Goal: Task Accomplishment & Management: Complete application form

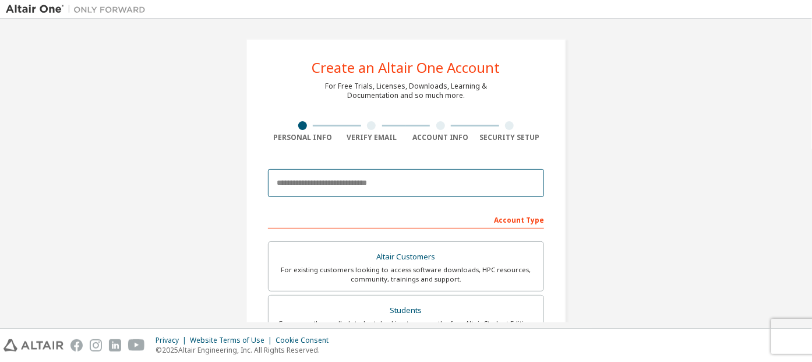
click at [359, 179] on input "email" at bounding box center [406, 183] width 276 height 28
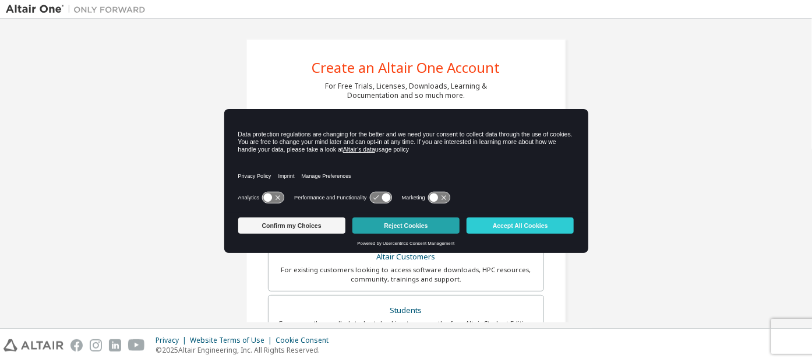
click at [421, 225] on button "Reject Cookies" at bounding box center [405, 225] width 107 height 16
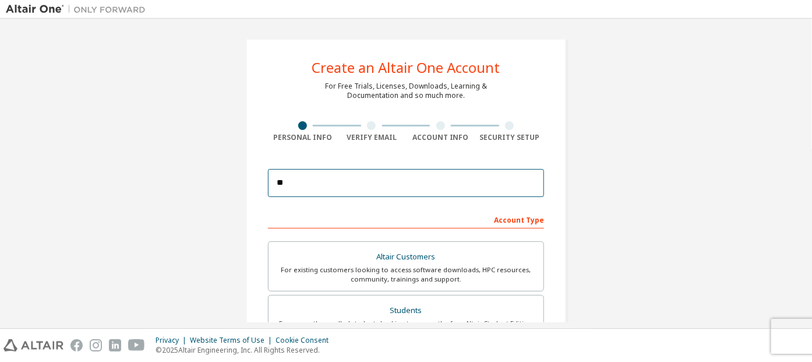
drag, startPoint x: 331, startPoint y: 182, endPoint x: 238, endPoint y: 186, distance: 93.3
click at [238, 186] on div "Create an Altair One Account For Free Trials, Licenses, Downloads, Learning & D…" at bounding box center [406, 332] width 348 height 617
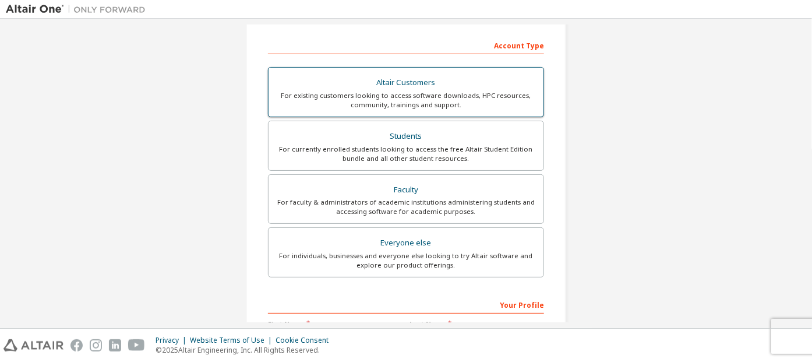
scroll to position [232, 0]
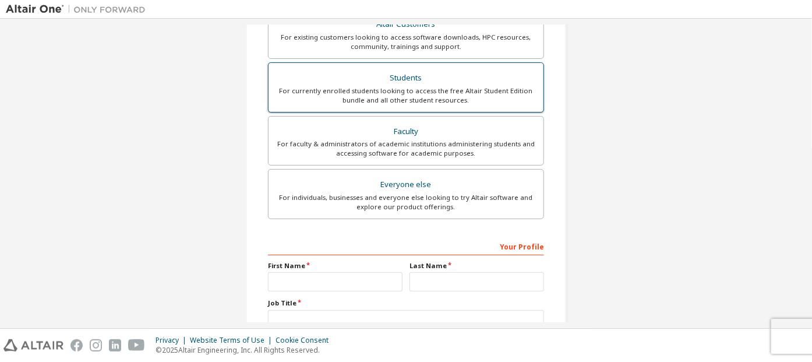
type input "**********"
click at [375, 72] on div "Students" at bounding box center [406, 78] width 261 height 16
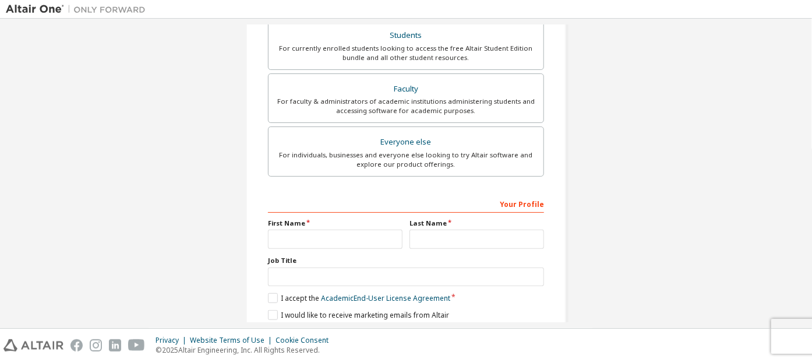
scroll to position [291, 0]
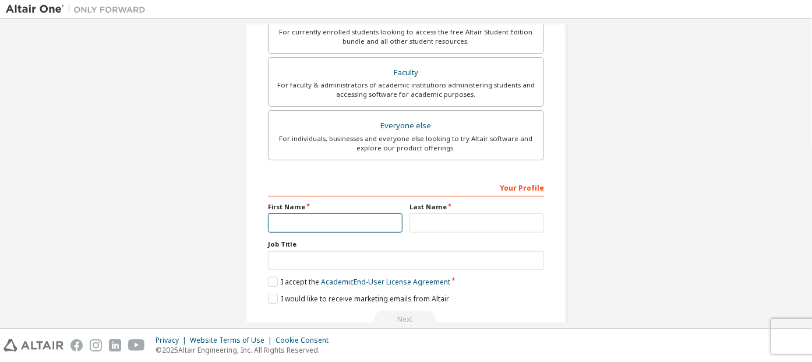
click at [345, 214] on input "text" at bounding box center [335, 222] width 135 height 19
click at [349, 183] on div "Your Profile" at bounding box center [406, 187] width 276 height 19
click at [341, 213] on input "text" at bounding box center [335, 222] width 135 height 19
type input "****"
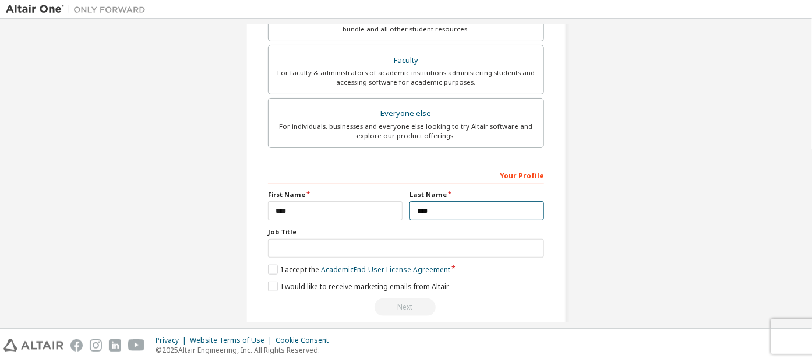
scroll to position [316, 0]
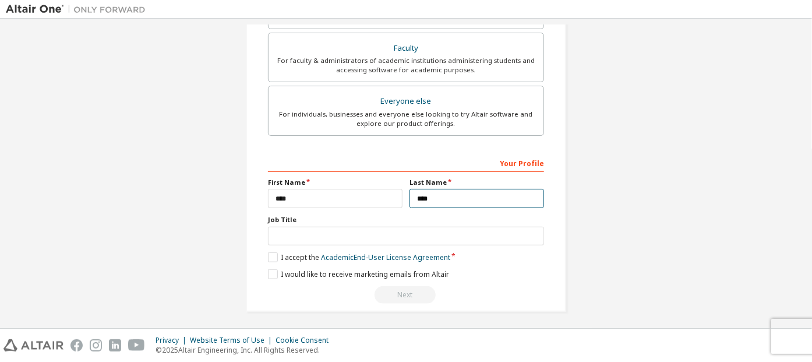
type input "****"
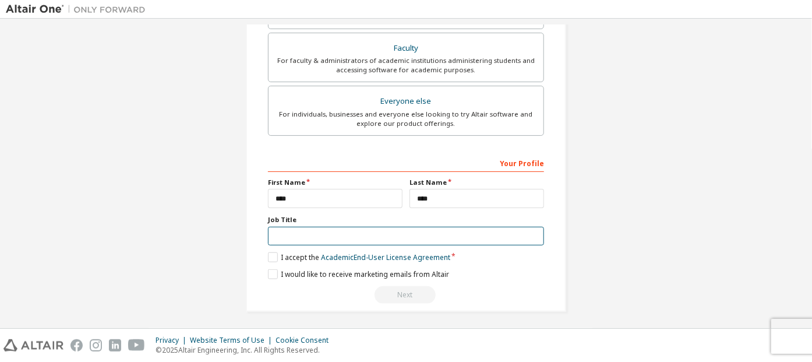
click at [333, 232] on input "text" at bounding box center [406, 236] width 276 height 19
type input "***"
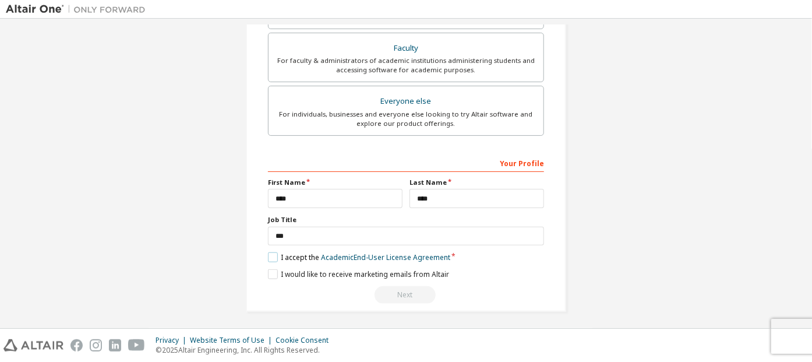
click at [302, 252] on label "I accept the Academic End-User License Agreement" at bounding box center [359, 257] width 182 height 10
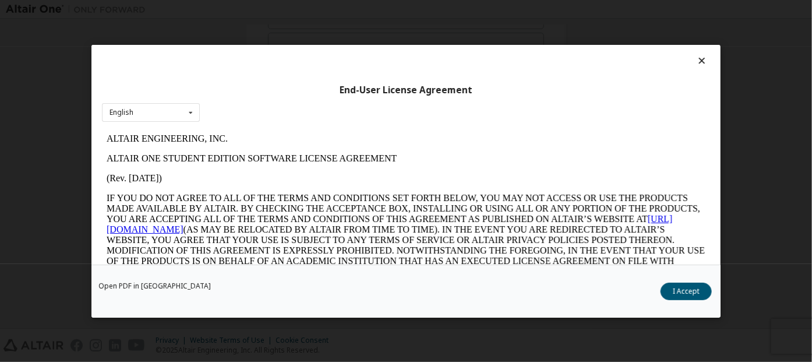
scroll to position [0, 0]
click at [679, 285] on button "I Accept" at bounding box center [686, 290] width 51 height 17
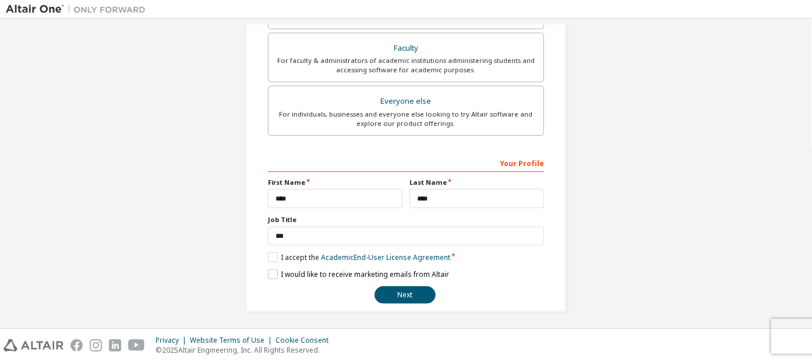
click at [298, 274] on label "I would like to receive marketing emails from Altair" at bounding box center [358, 274] width 181 height 10
click at [415, 288] on button "Next" at bounding box center [405, 294] width 61 height 17
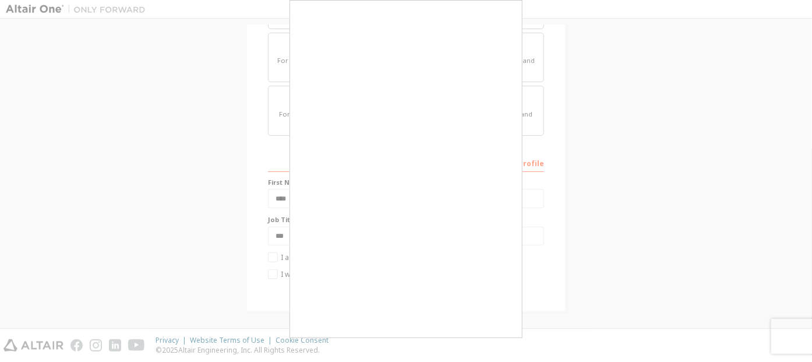
click at [228, 283] on div at bounding box center [406, 181] width 812 height 362
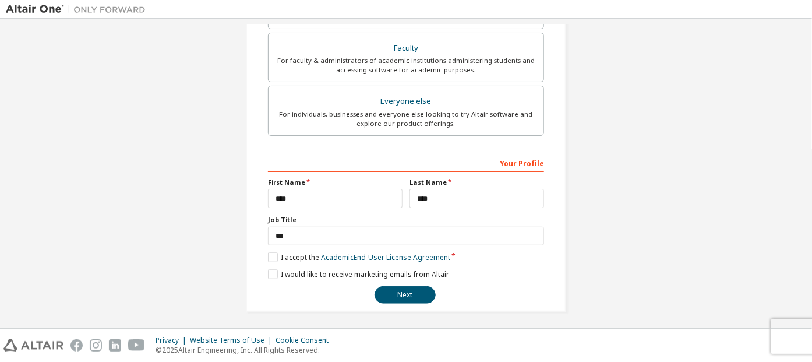
click at [288, 265] on div "**********" at bounding box center [406, 228] width 276 height 151
click at [288, 272] on label "I would like to receive marketing emails from Altair" at bounding box center [358, 274] width 181 height 10
click at [394, 290] on button "Next" at bounding box center [405, 294] width 61 height 17
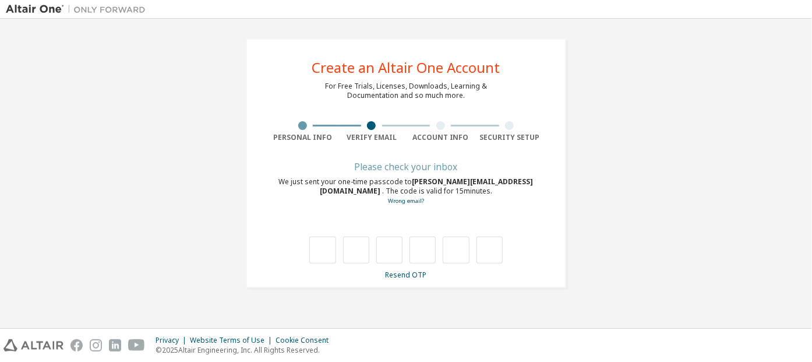
type input "*"
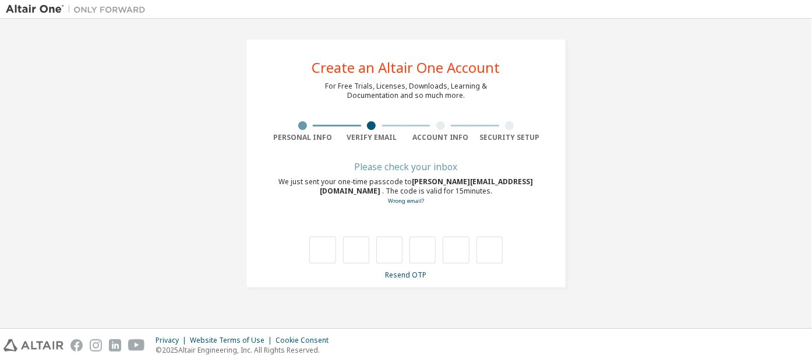
type input "*"
